Goal: Use online tool/utility: Use online tool/utility

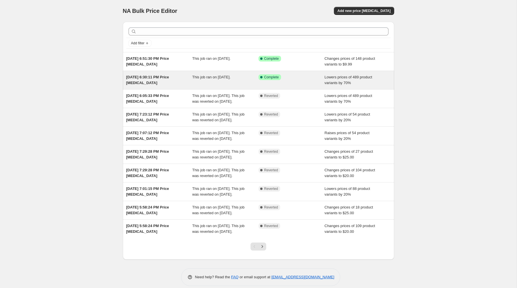
click at [303, 76] on div "Success Complete Complete" at bounding box center [288, 77] width 58 height 6
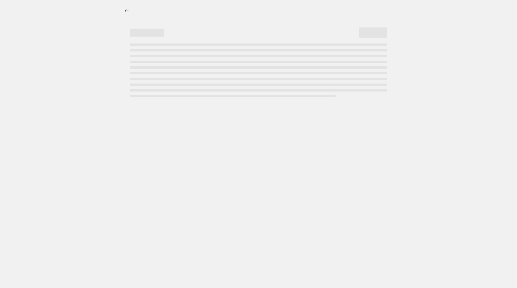
select select "percentage"
select select "no_change"
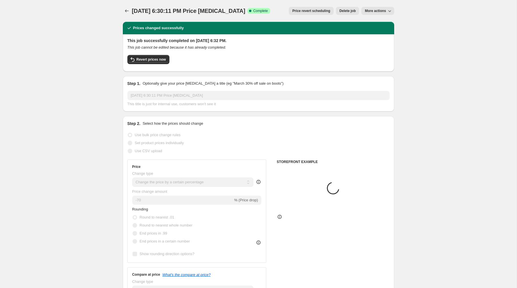
select select "collection"
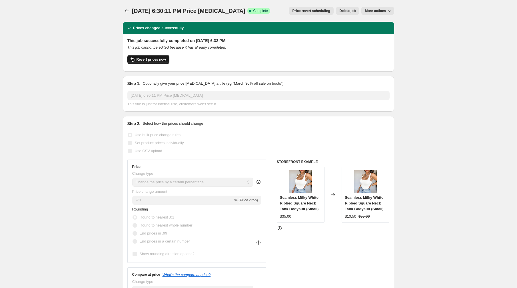
click at [156, 63] on button "Revert prices now" at bounding box center [148, 59] width 42 height 9
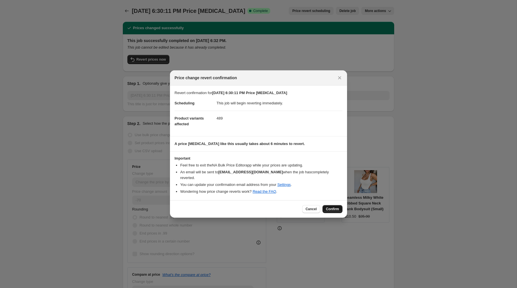
click at [330, 207] on span "Confirm" at bounding box center [332, 209] width 13 height 5
